Goal: Find contact information: Find contact information

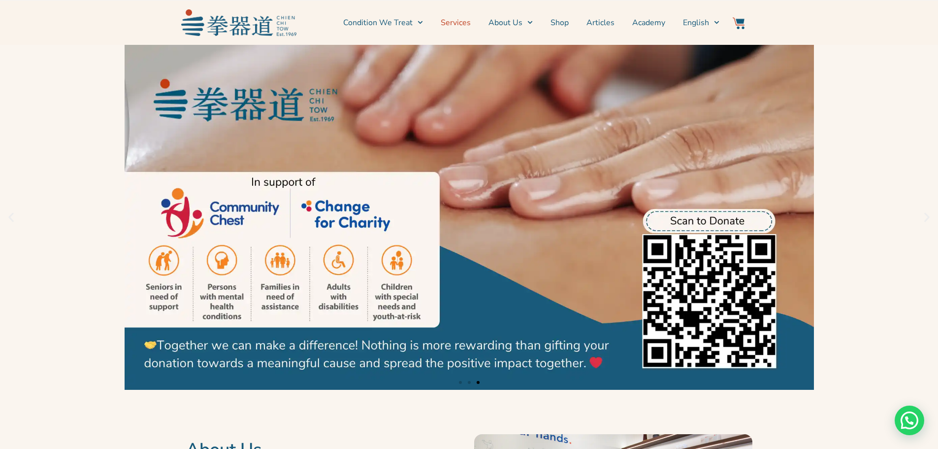
click at [456, 15] on link "Services" at bounding box center [456, 22] width 30 height 25
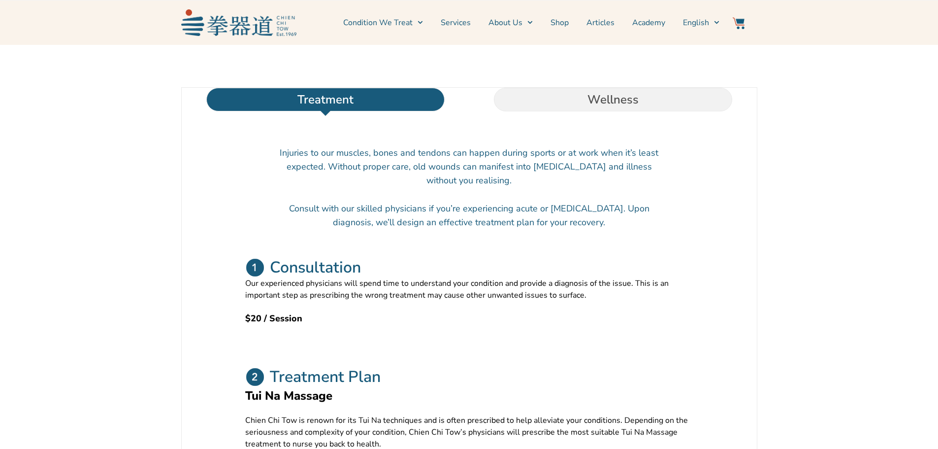
scroll to position [295, 0]
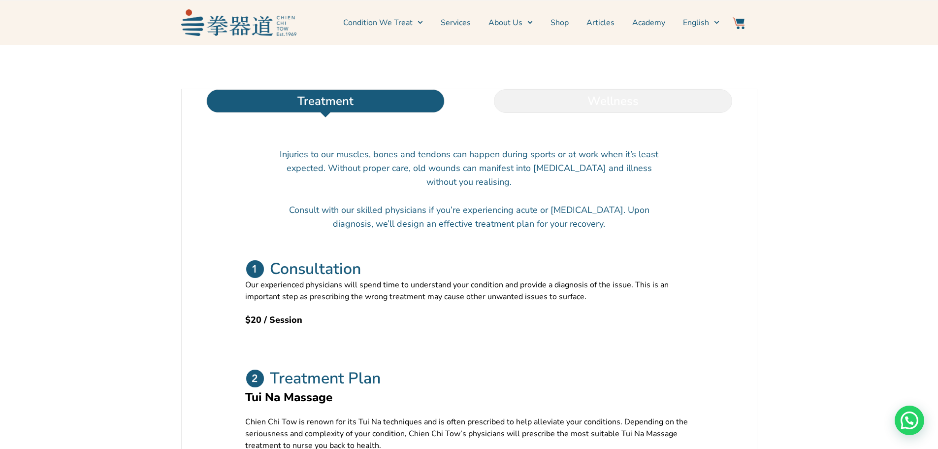
click at [593, 113] on li "Wellness" at bounding box center [613, 101] width 288 height 24
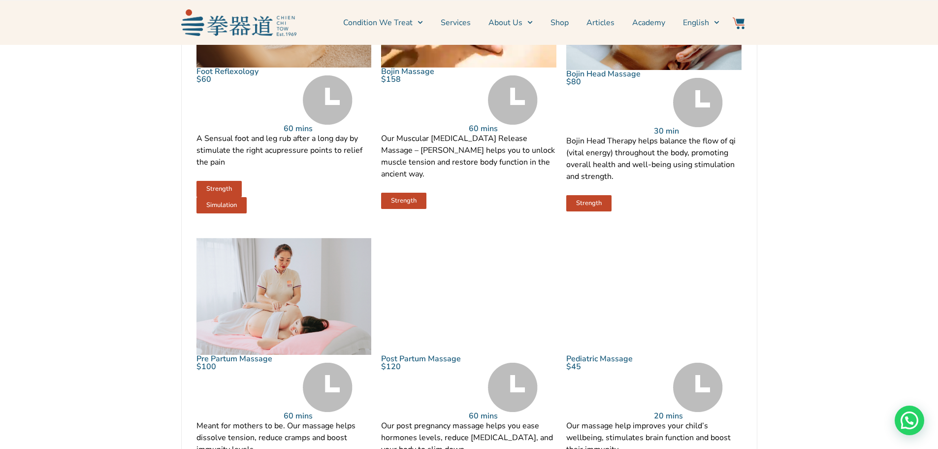
scroll to position [886, 0]
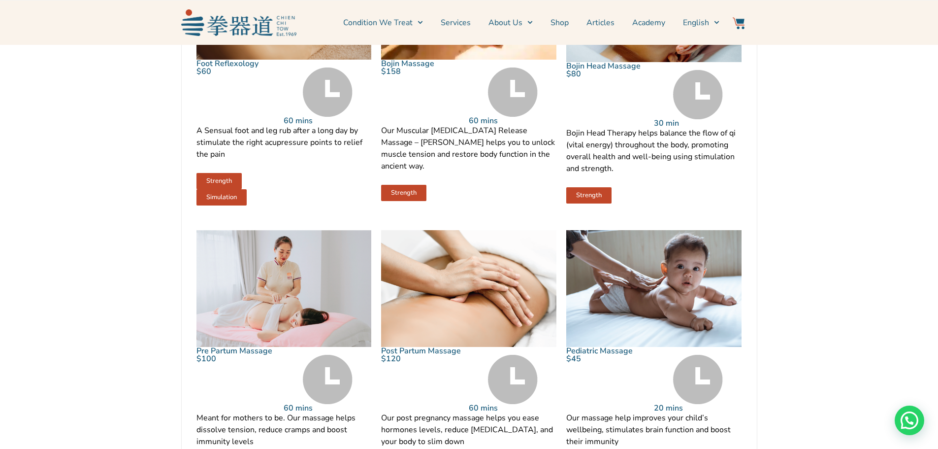
click at [508, 110] on img at bounding box center [513, 91] width 50 height 49
click at [413, 196] on span "Strength" at bounding box center [404, 193] width 26 height 6
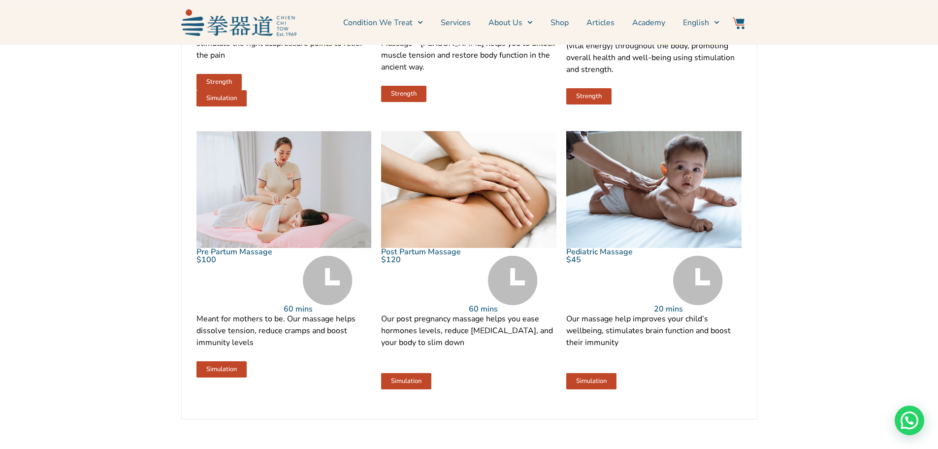
scroll to position [739, 0]
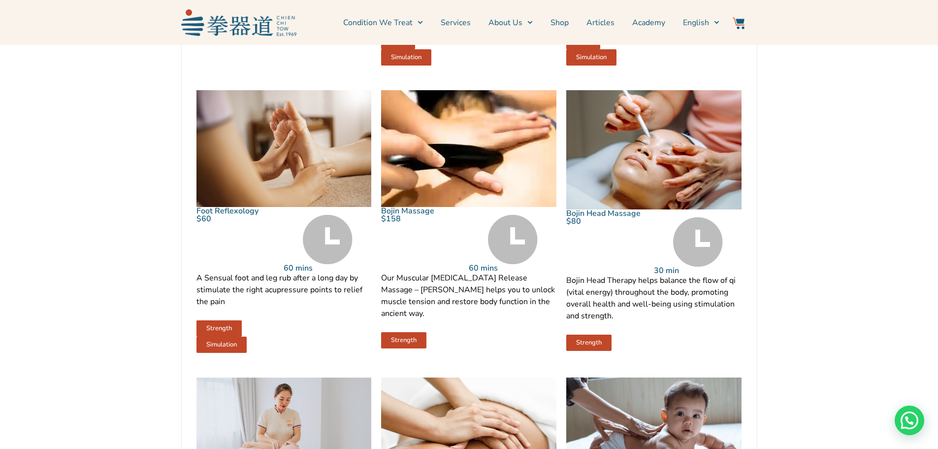
click at [521, 264] on img at bounding box center [513, 239] width 50 height 49
click at [512, 264] on img at bounding box center [513, 239] width 50 height 49
click at [506, 264] on img at bounding box center [513, 239] width 50 height 49
click at [404, 346] on link "Strength" at bounding box center [403, 340] width 45 height 16
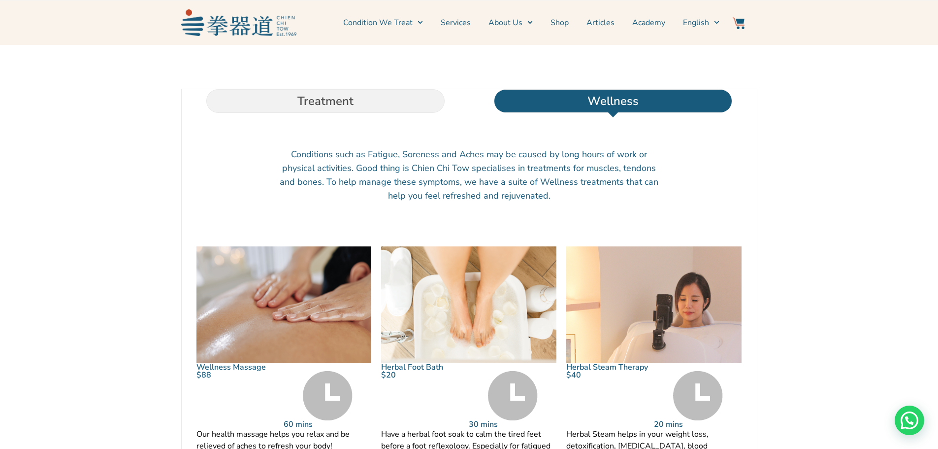
scroll to position [0, 0]
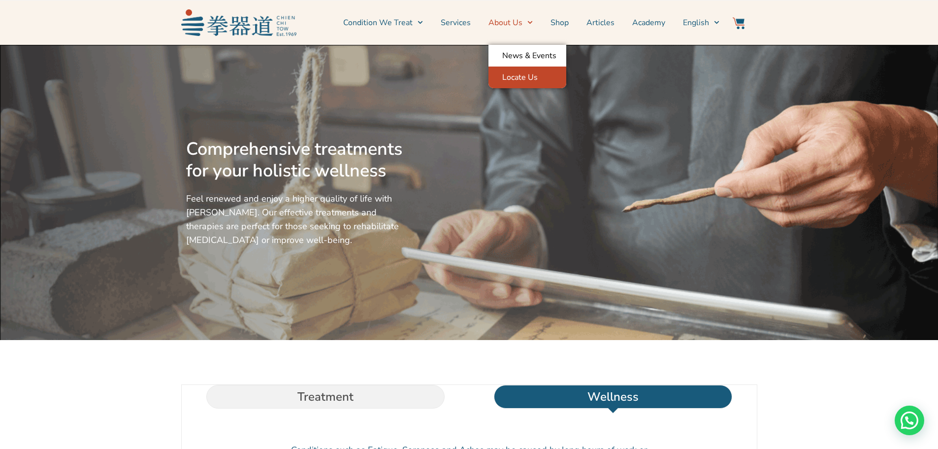
click at [522, 78] on link "Locate Us" at bounding box center [528, 77] width 78 height 22
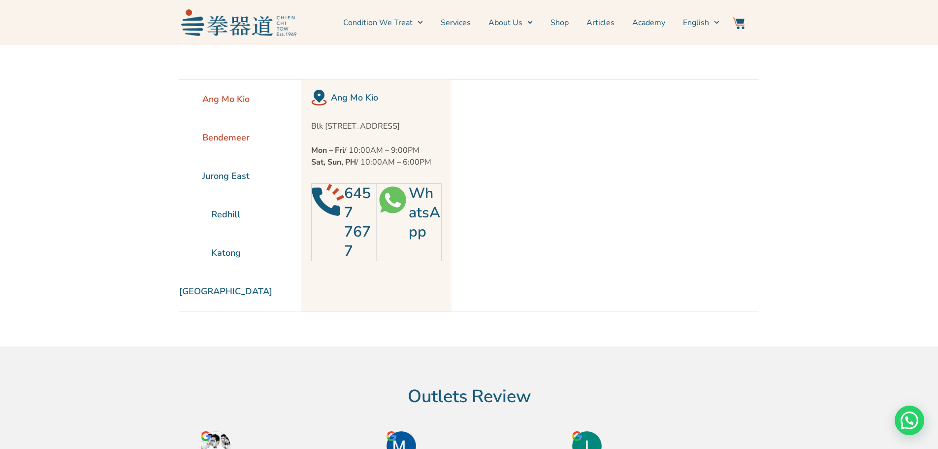
click at [231, 139] on li "Bendemeer" at bounding box center [225, 137] width 93 height 38
click at [412, 219] on link "WhatsApp" at bounding box center [425, 212] width 32 height 59
